Goal: Information Seeking & Learning: Learn about a topic

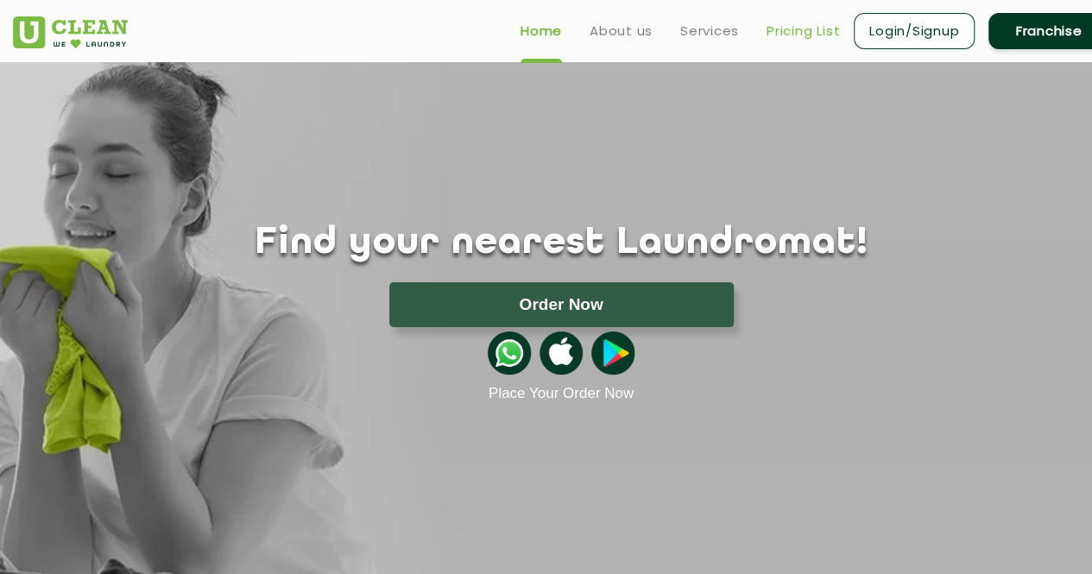
click at [786, 28] on link "Pricing List" at bounding box center [803, 31] width 73 height 21
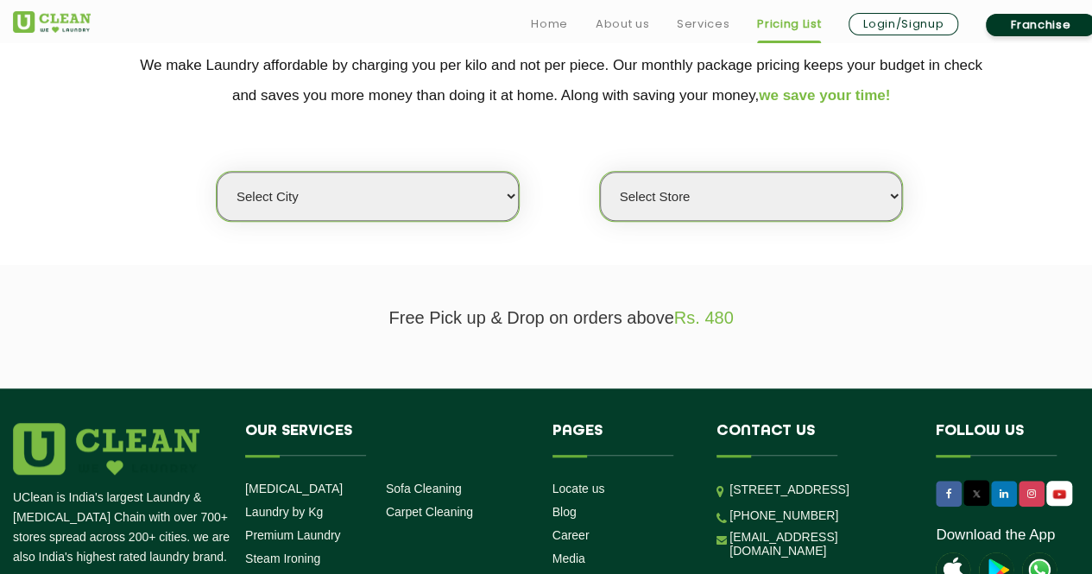
scroll to position [374, 0]
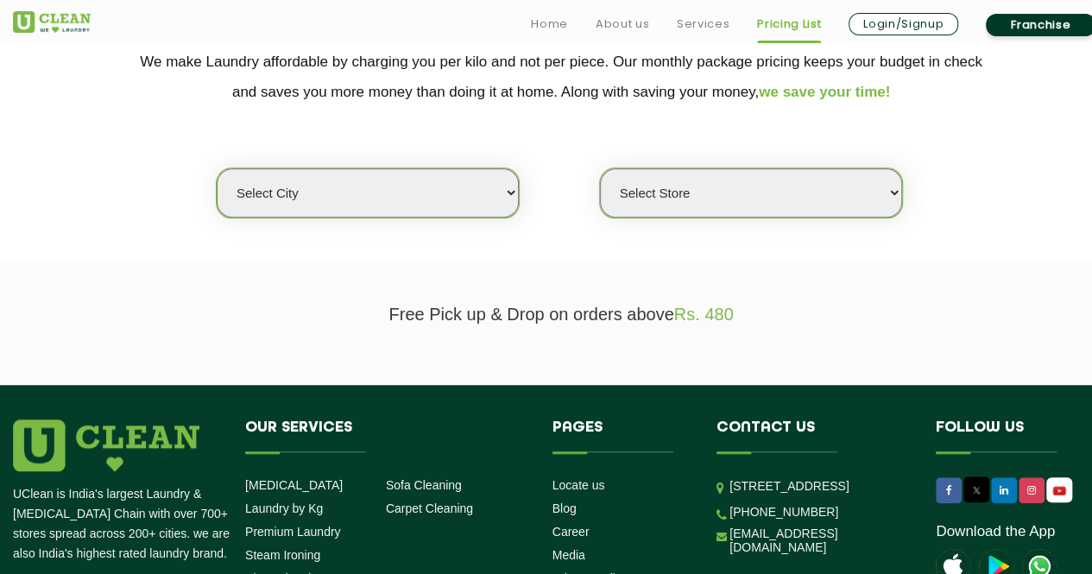
click at [449, 212] on select "Select city [GEOGRAPHIC_DATA] [GEOGRAPHIC_DATA] [GEOGRAPHIC_DATA] [GEOGRAPHIC_D…" at bounding box center [368, 192] width 302 height 49
select select "2"
click at [217, 168] on select "Select city [GEOGRAPHIC_DATA] [GEOGRAPHIC_DATA] [GEOGRAPHIC_DATA] [GEOGRAPHIC_D…" at bounding box center [368, 192] width 302 height 49
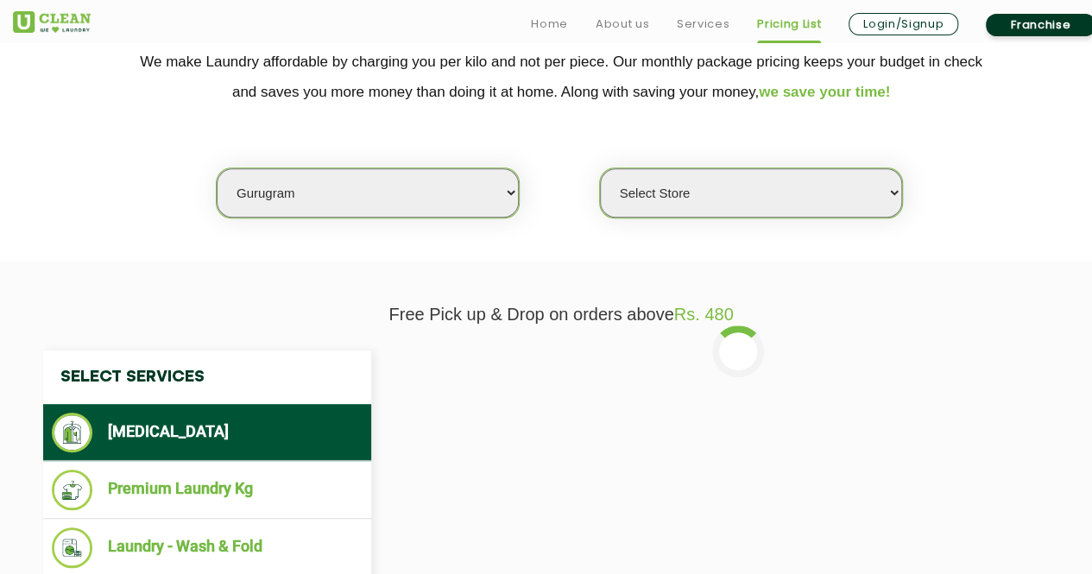
click at [687, 189] on select "Select Store [GEOGRAPHIC_DATA] Sector 66 [GEOGRAPHIC_DATA] Phase [GEOGRAPHIC_DA…" at bounding box center [751, 192] width 302 height 49
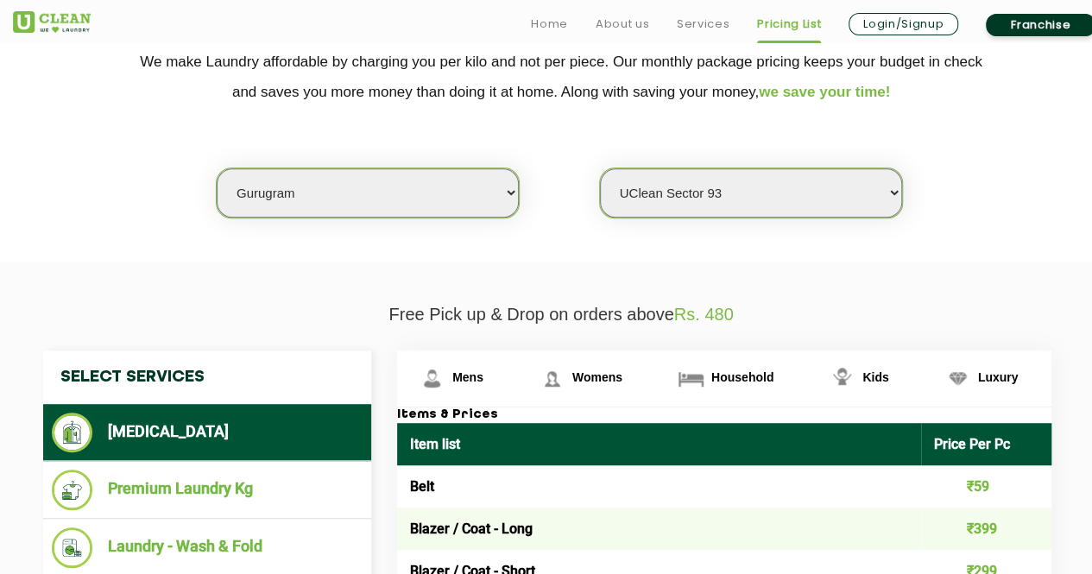
click at [600, 168] on select "Select Store [GEOGRAPHIC_DATA] Sector 66 [GEOGRAPHIC_DATA] Phase [GEOGRAPHIC_DA…" at bounding box center [751, 192] width 302 height 49
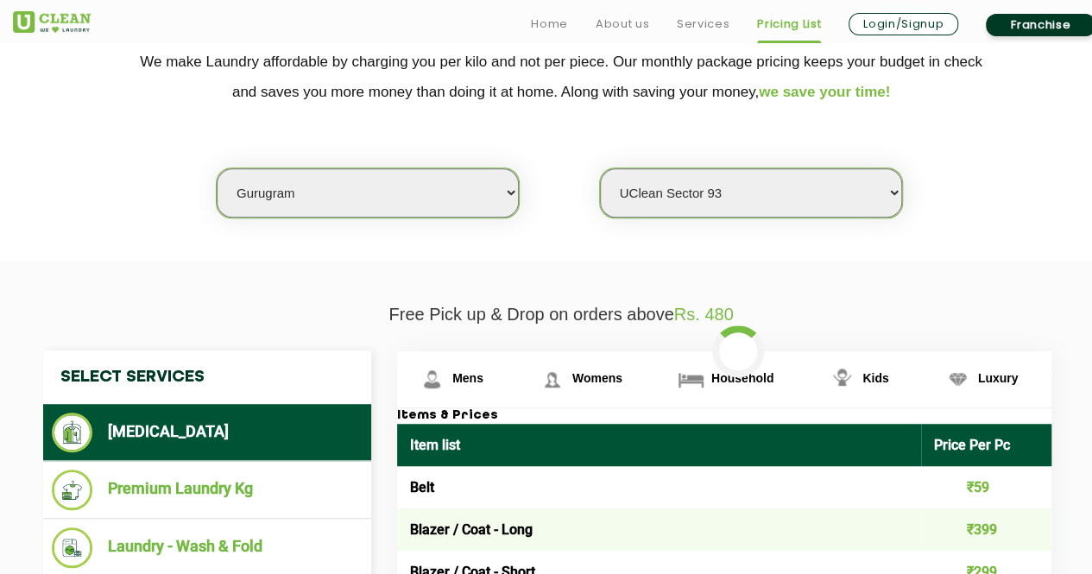
click at [715, 201] on select "Select Store [GEOGRAPHIC_DATA] Sector 66 [GEOGRAPHIC_DATA] Phase [GEOGRAPHIC_DA…" at bounding box center [751, 192] width 302 height 49
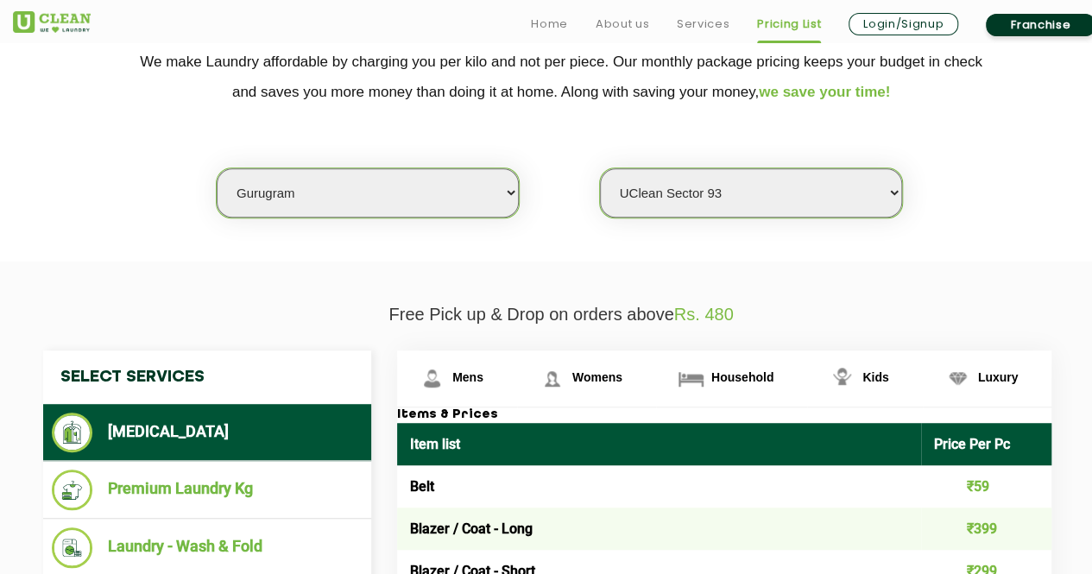
select select "374"
click at [600, 168] on select "Select Store [GEOGRAPHIC_DATA] Sector 66 [GEOGRAPHIC_DATA] Phase [GEOGRAPHIC_DA…" at bounding box center [751, 192] width 302 height 49
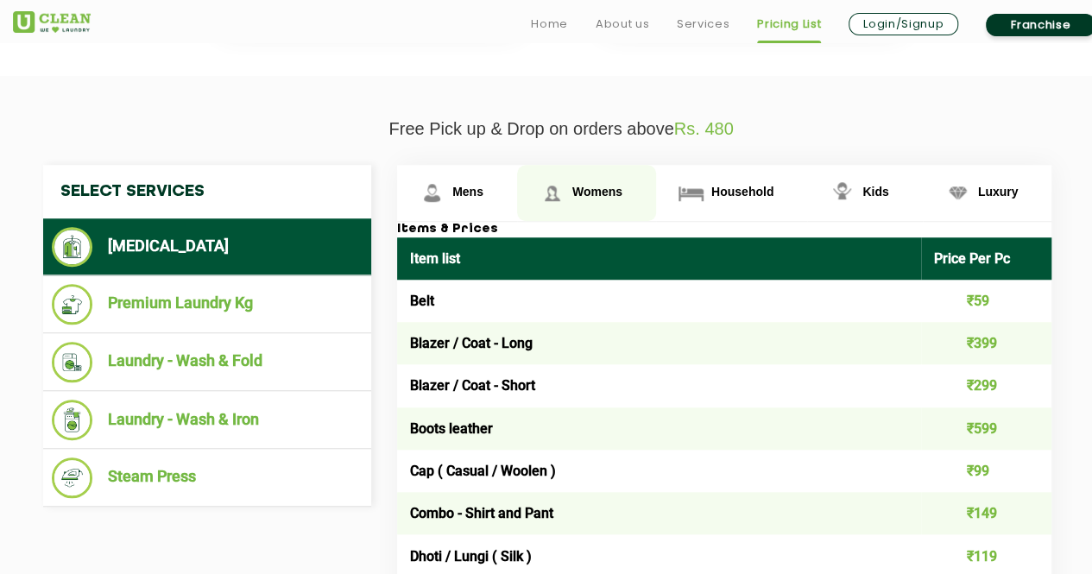
scroll to position [561, 0]
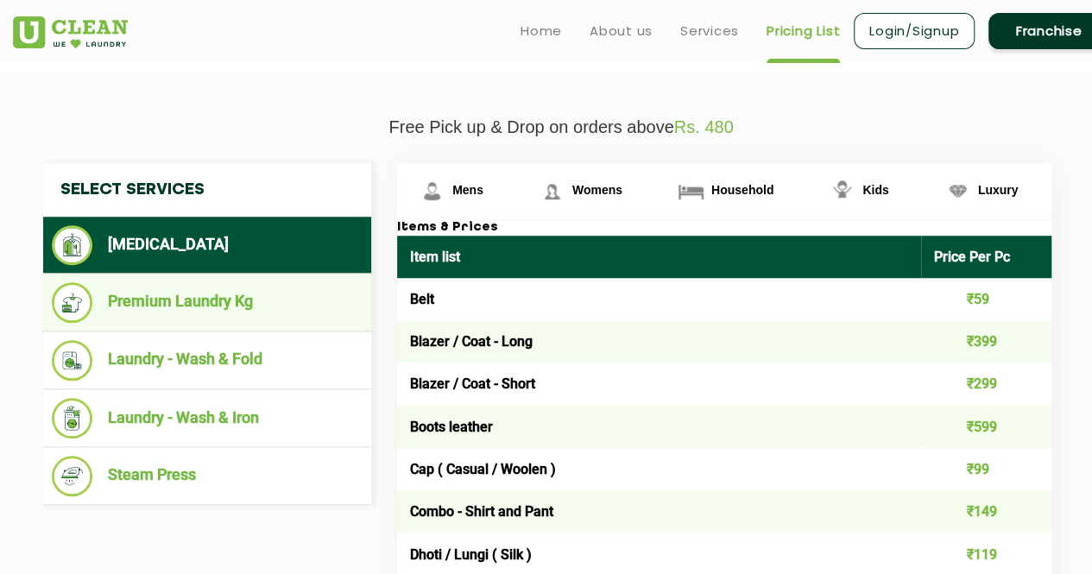
click at [226, 307] on li "Premium Laundry Kg" at bounding box center [207, 302] width 311 height 41
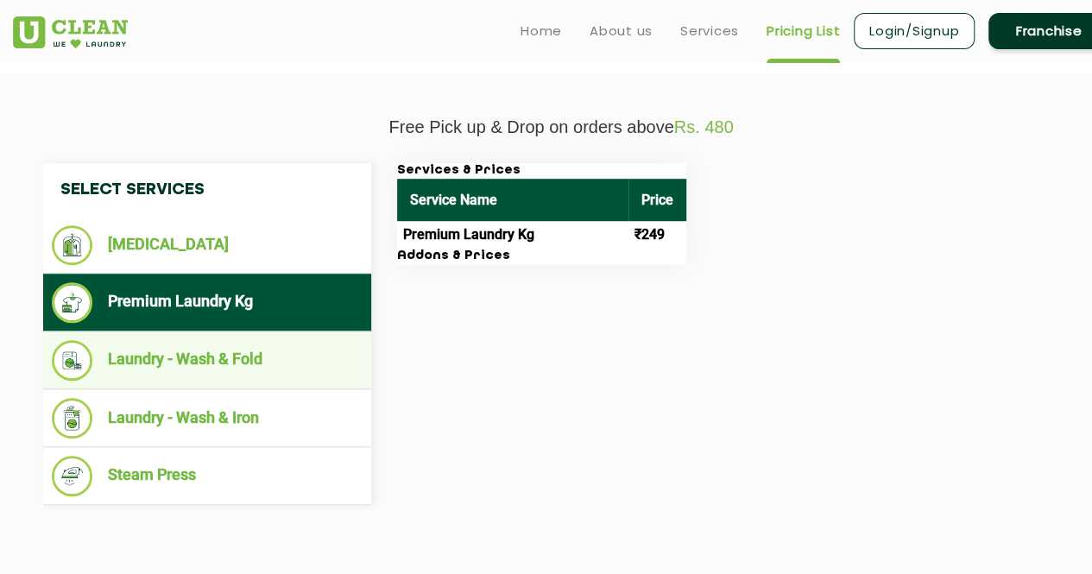
click at [225, 340] on li "Laundry - Wash & Fold" at bounding box center [207, 360] width 311 height 41
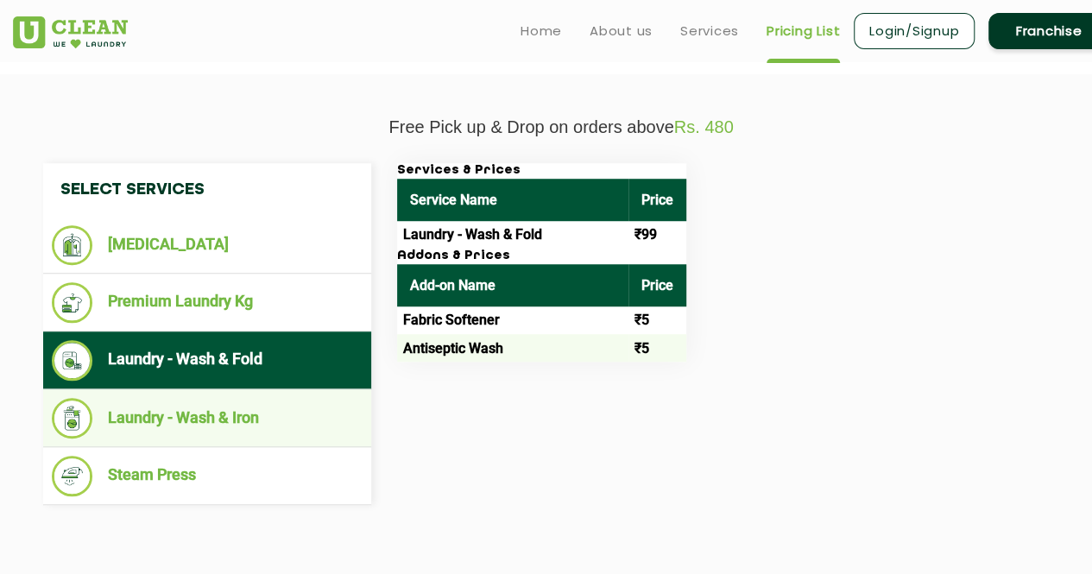
click at [221, 403] on li "Laundry - Wash & Iron" at bounding box center [207, 418] width 311 height 41
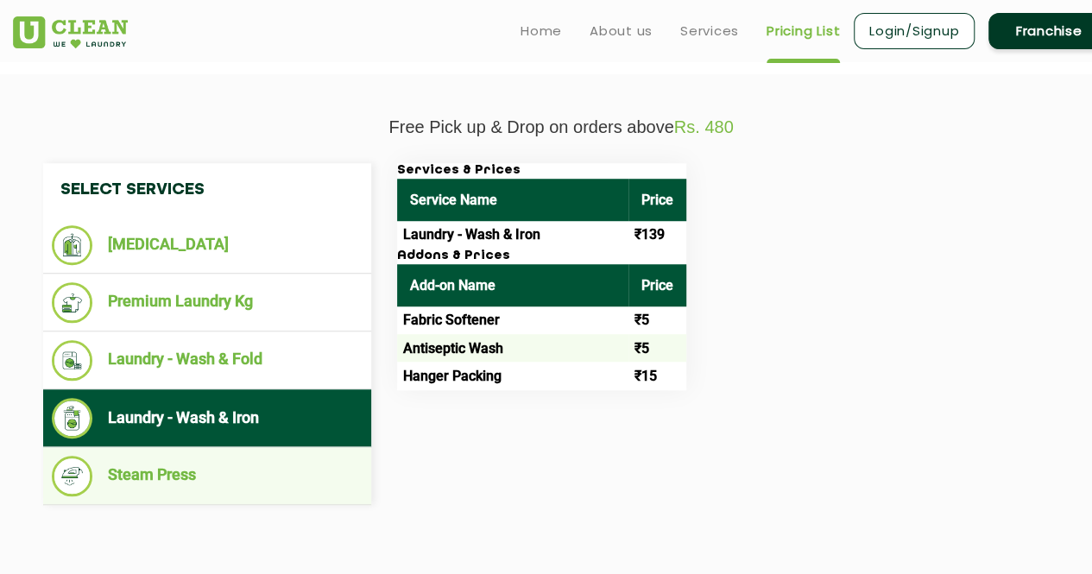
click at [219, 456] on li "Steam Press" at bounding box center [207, 476] width 311 height 41
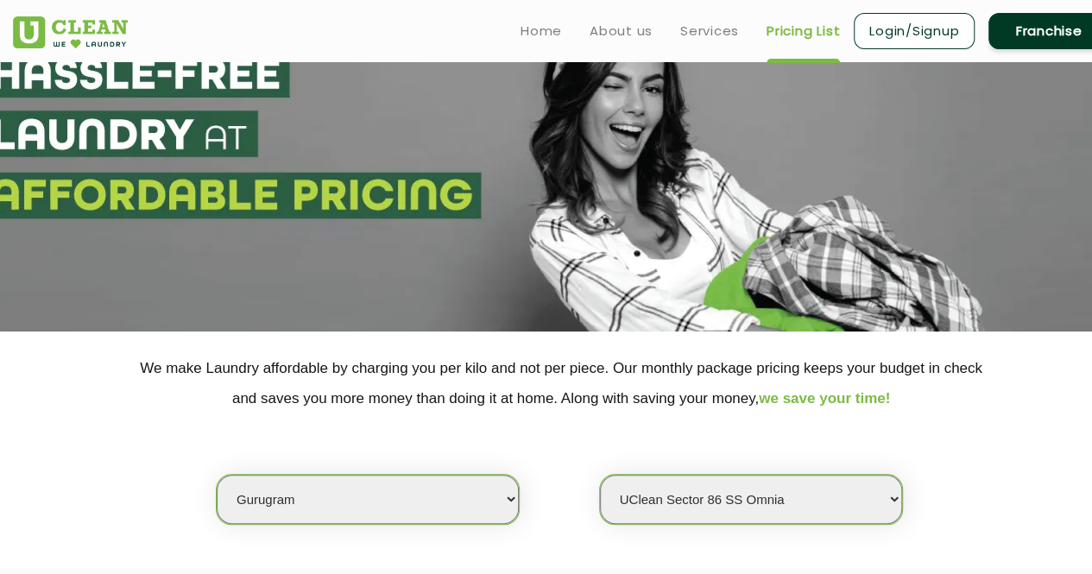
scroll to position [0, 0]
